Goal: Task Accomplishment & Management: Manage account settings

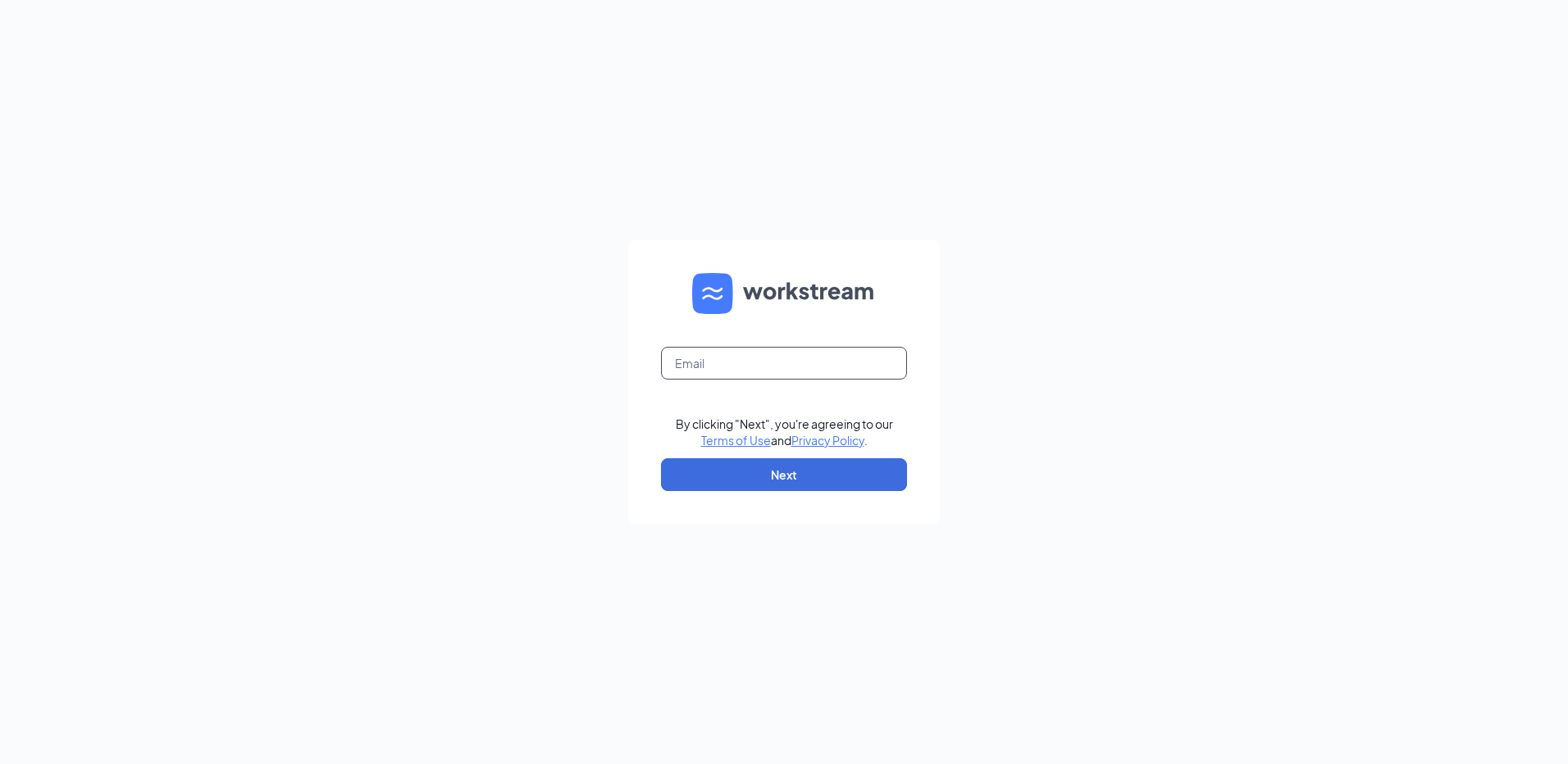
click at [688, 362] on input "text" at bounding box center [784, 362] width 246 height 32
type input "[EMAIL_ADDRESS][DOMAIN_NAME]"
click at [749, 479] on button "Next" at bounding box center [784, 474] width 246 height 32
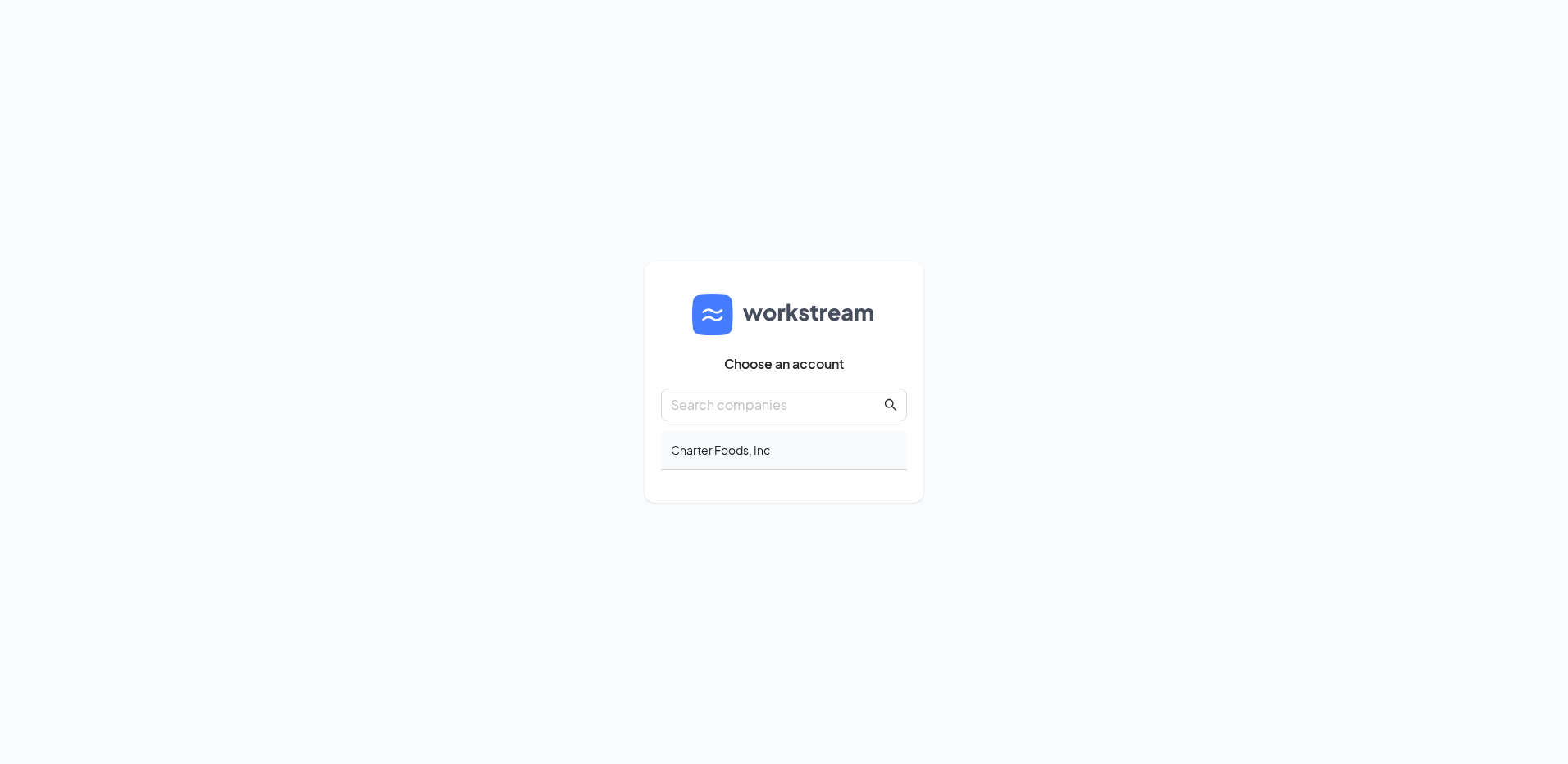
click at [784, 454] on div "Charter Foods, Inc" at bounding box center [784, 450] width 246 height 38
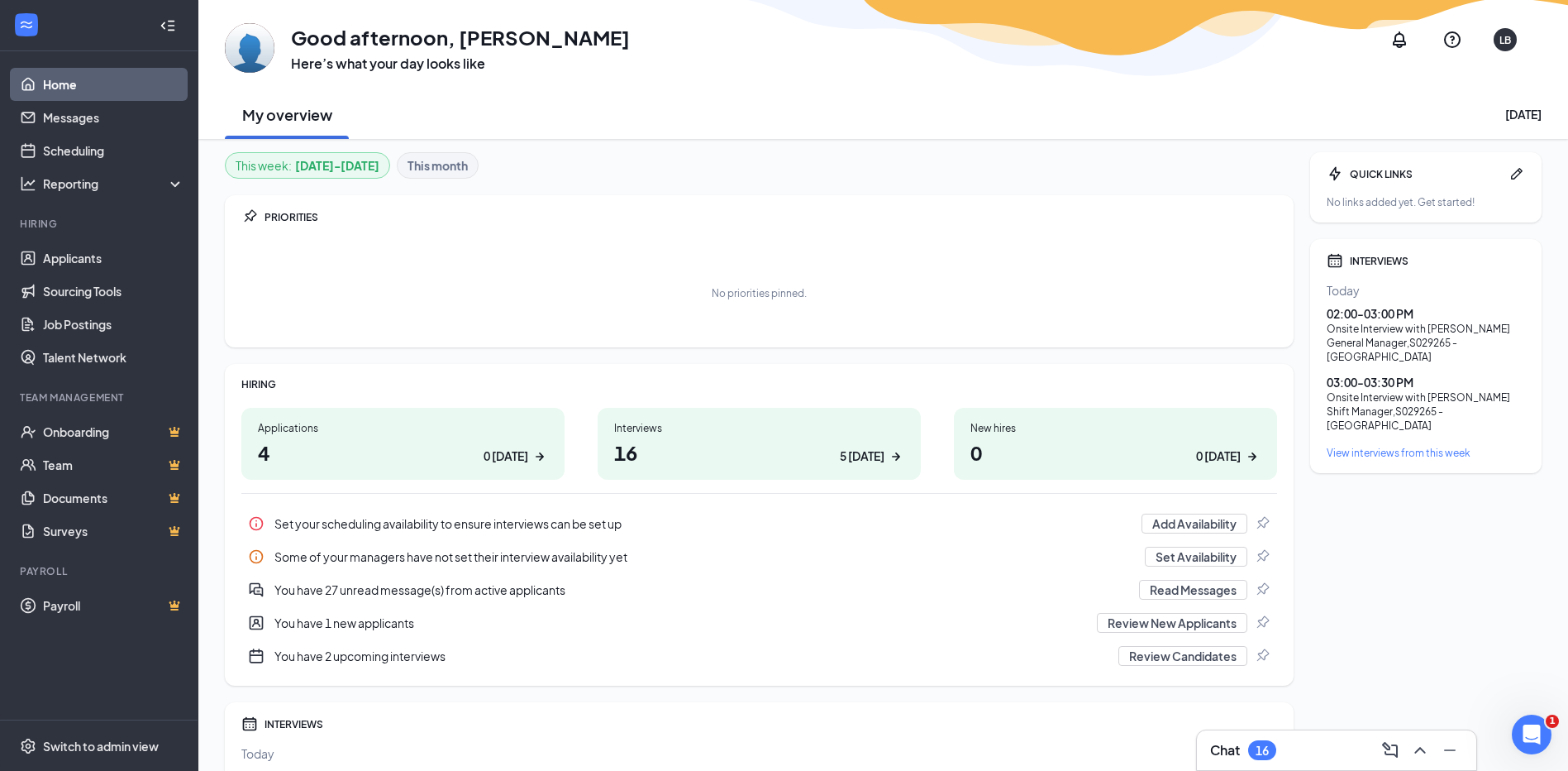
click at [619, 445] on h1 "16 5 today" at bounding box center [760, 452] width 290 height 28
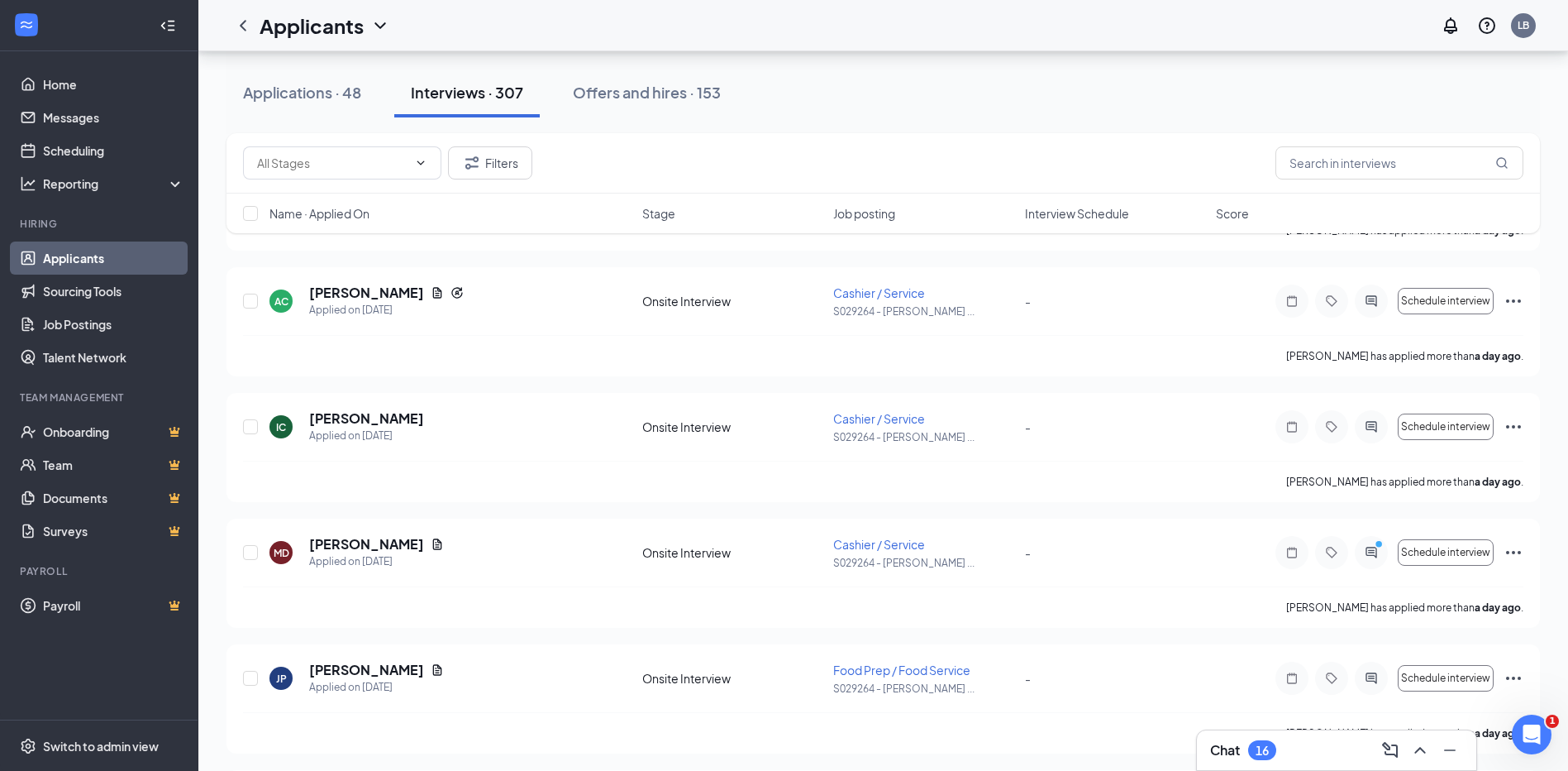
scroll to position [993, 0]
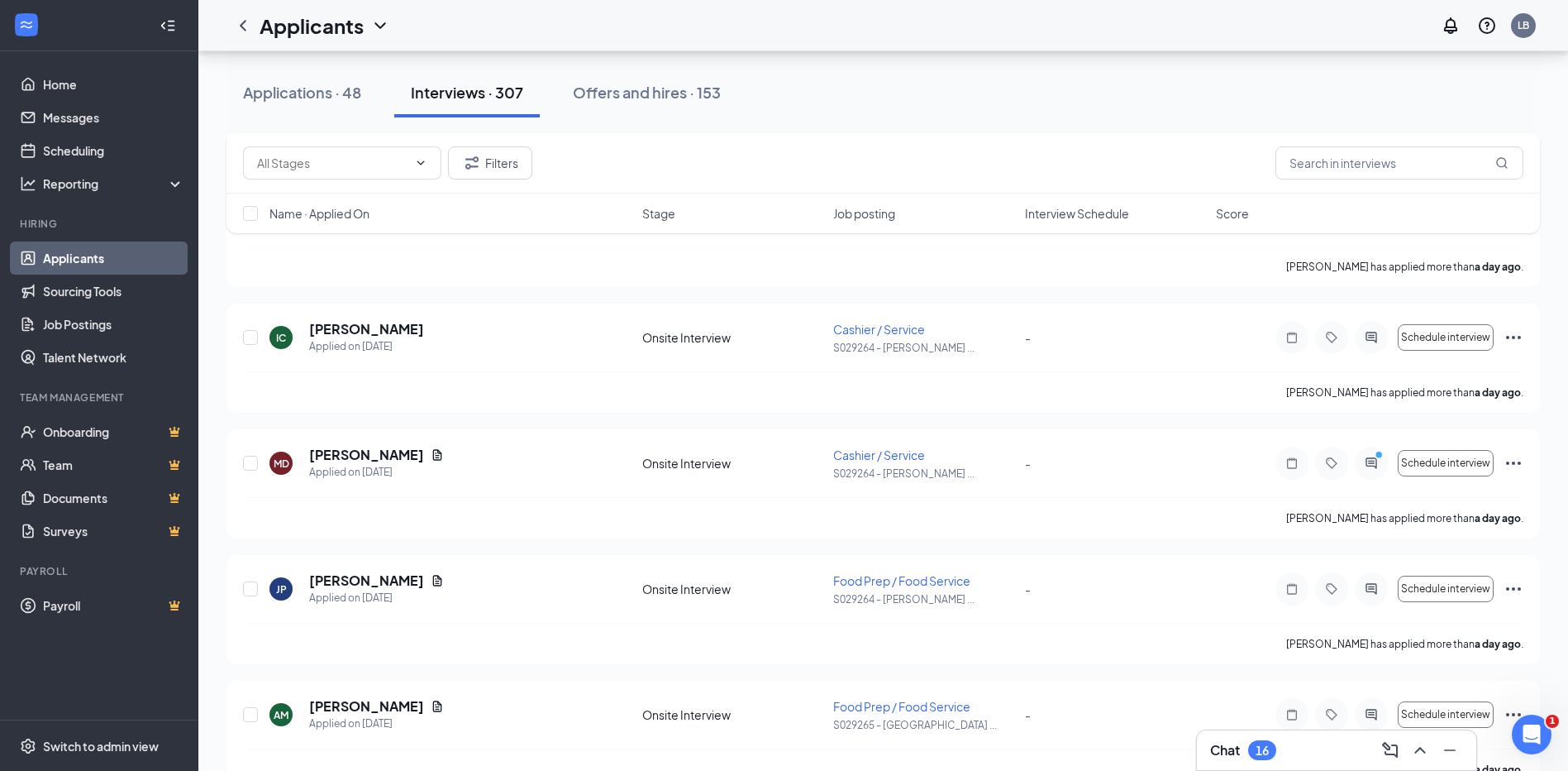
click at [122, 258] on link "Applicants" at bounding box center [113, 258] width 141 height 33
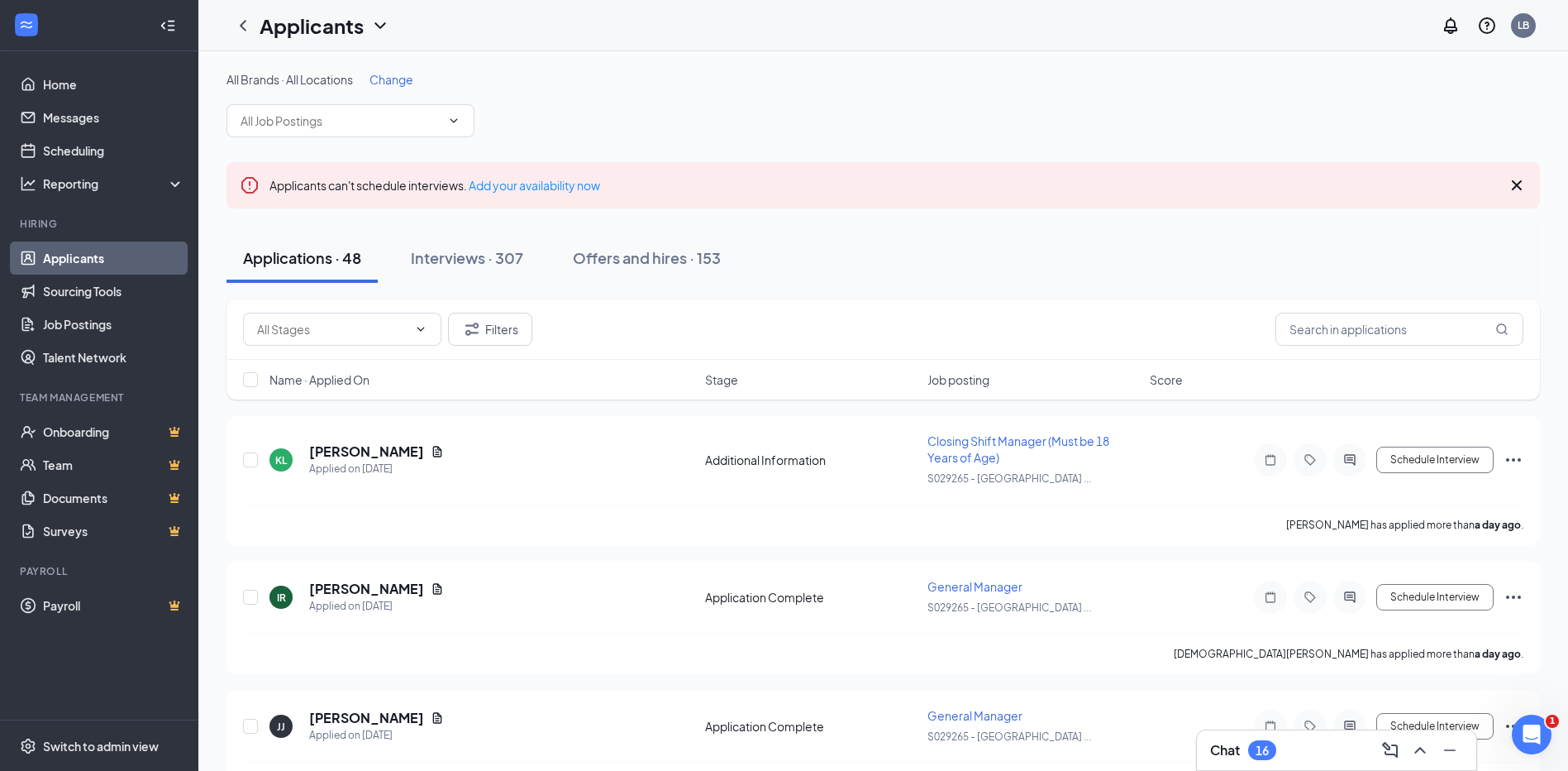
click at [1228, 344] on div "Filters" at bounding box center [882, 328] width 1280 height 33
click at [1382, 325] on input "text" at bounding box center [1398, 328] width 248 height 33
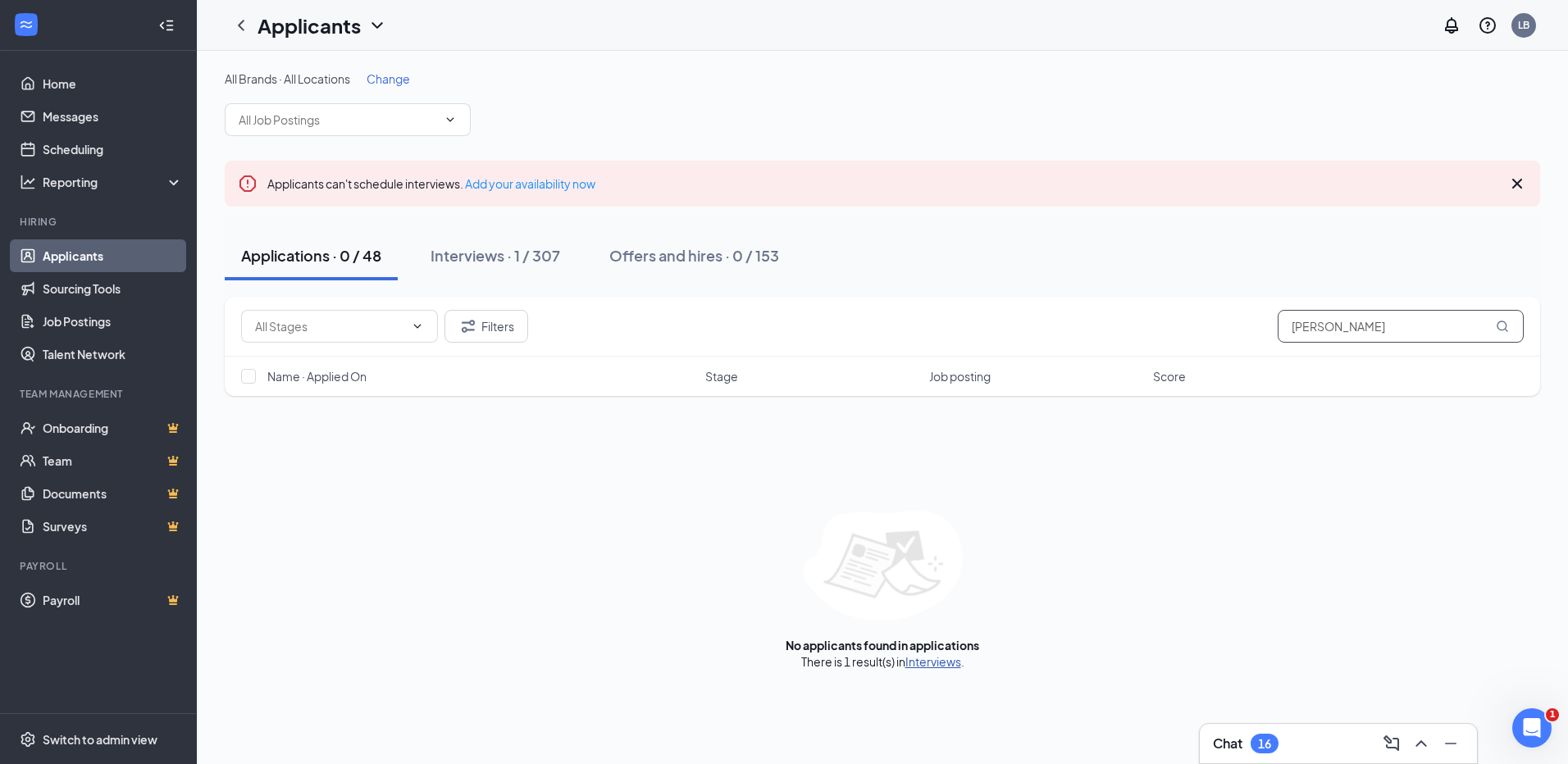
type input "[PERSON_NAME]"
click at [927, 666] on link "Interviews" at bounding box center [933, 662] width 56 height 15
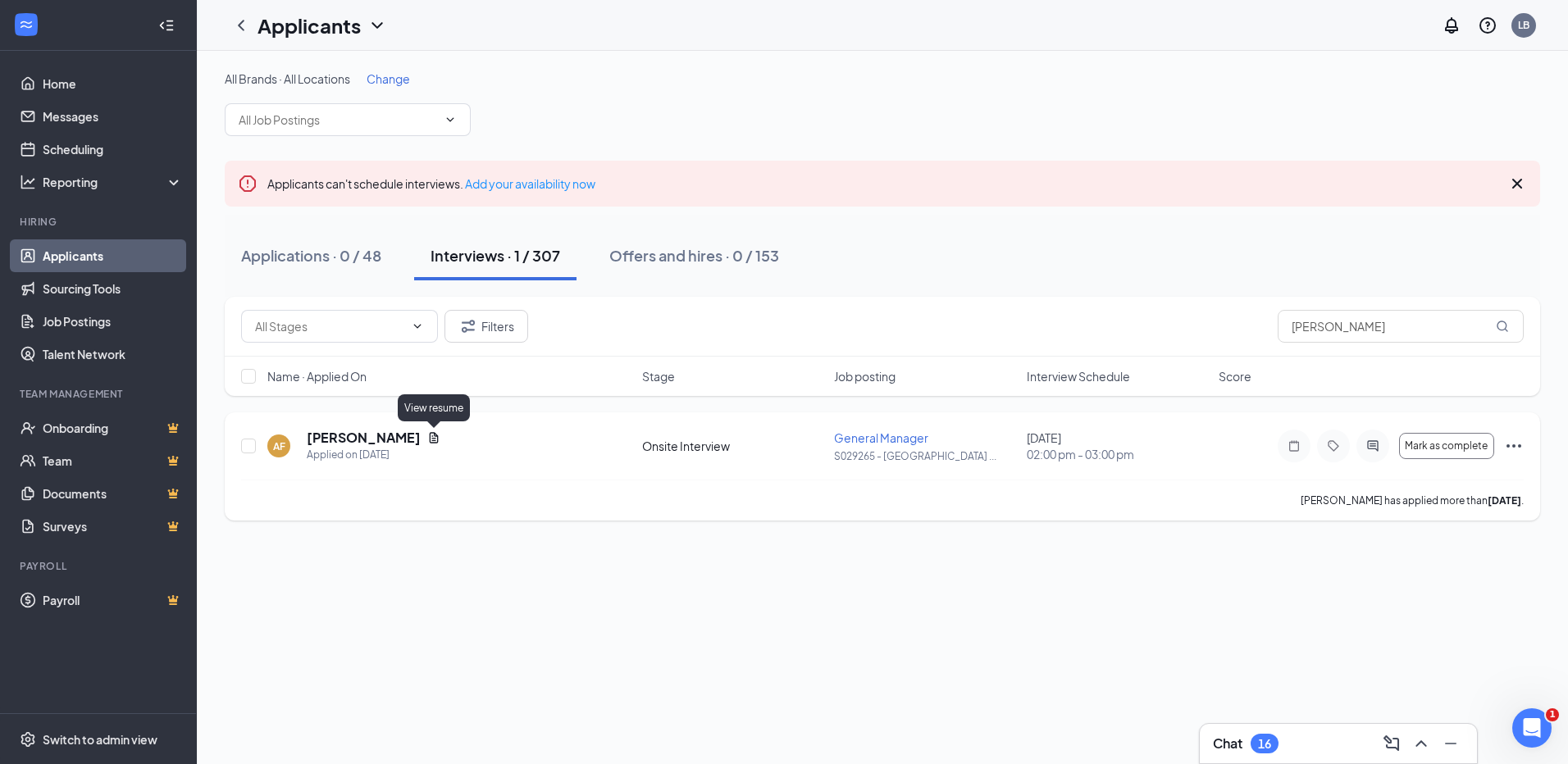
click at [436, 438] on icon "Document" at bounding box center [434, 437] width 9 height 11
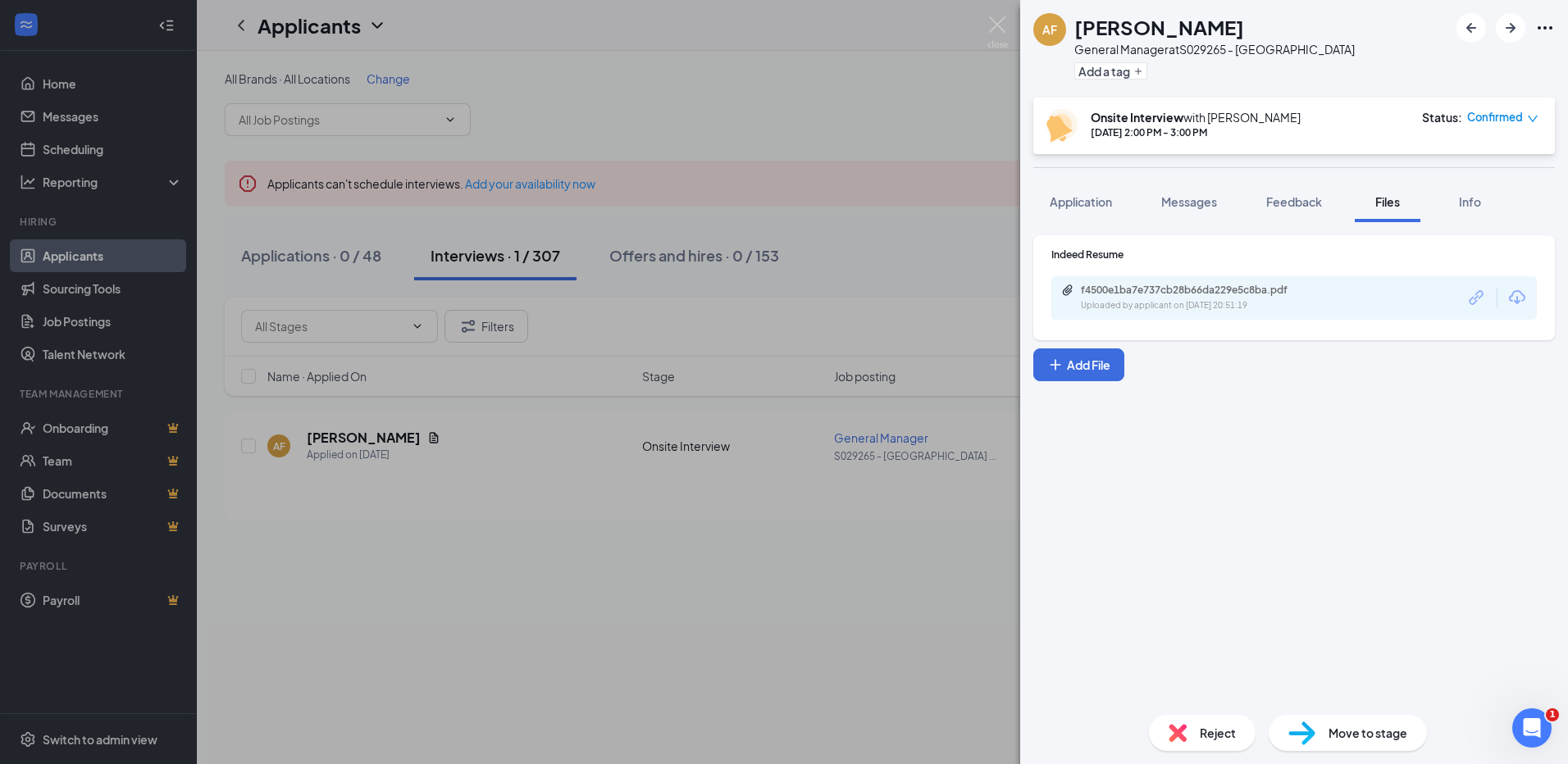
click at [1102, 282] on div "f4500e1ba7e737cb28b66da229e5c8ba.pdf Uploaded by applicant on [DATE] 20:51:19" at bounding box center [1293, 298] width 485 height 43
click at [1105, 305] on div "Uploaded by applicant on [DATE] 20:51:19" at bounding box center [1203, 305] width 246 height 13
